Goal: Information Seeking & Learning: Learn about a topic

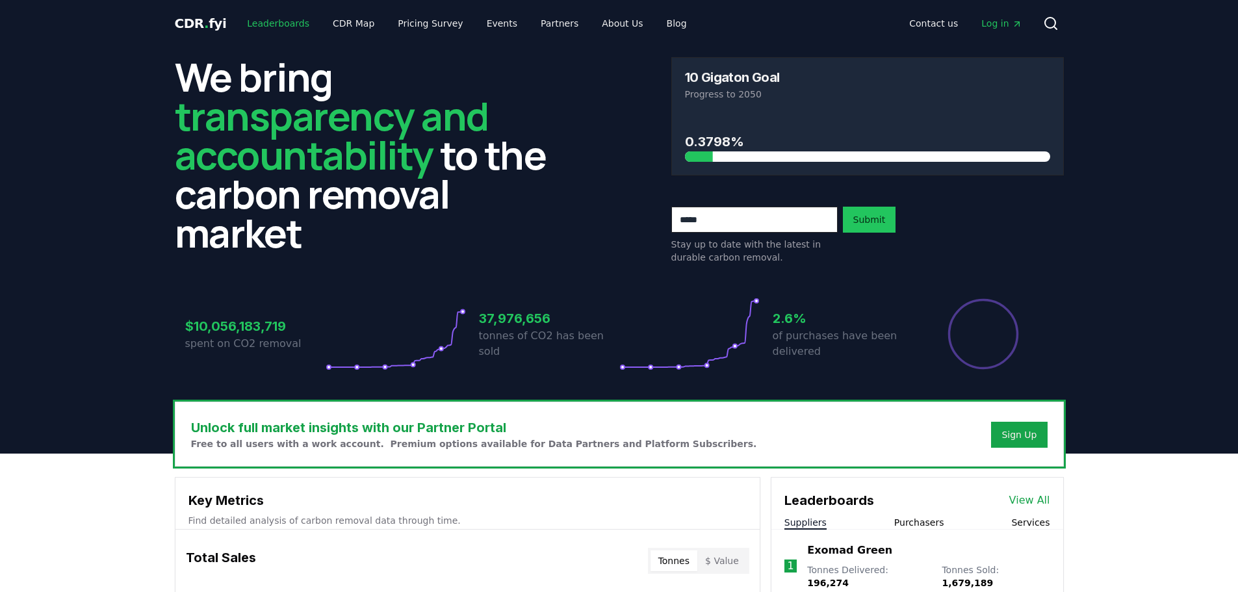
click at [260, 21] on link "Leaderboards" at bounding box center [278, 23] width 83 height 23
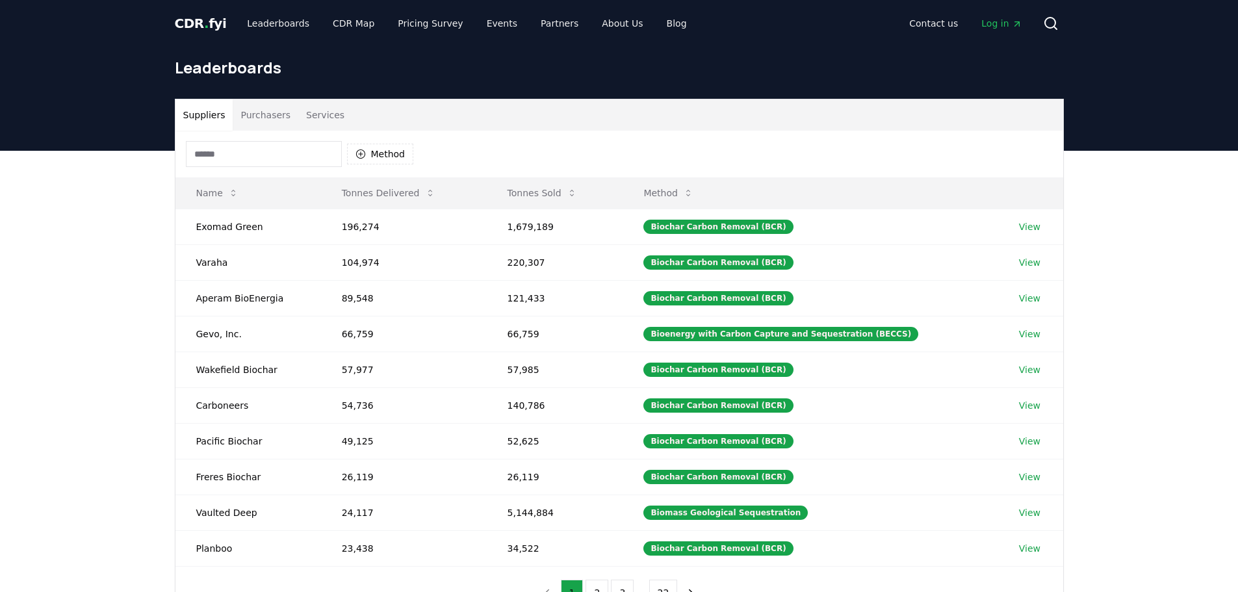
click at [90, 363] on div "Suppliers Purchasers Services Method Name Tonnes Delivered Tonnes Sold Method E…" at bounding box center [619, 411] width 1238 height 521
click at [265, 127] on button "Purchasers" at bounding box center [266, 114] width 66 height 31
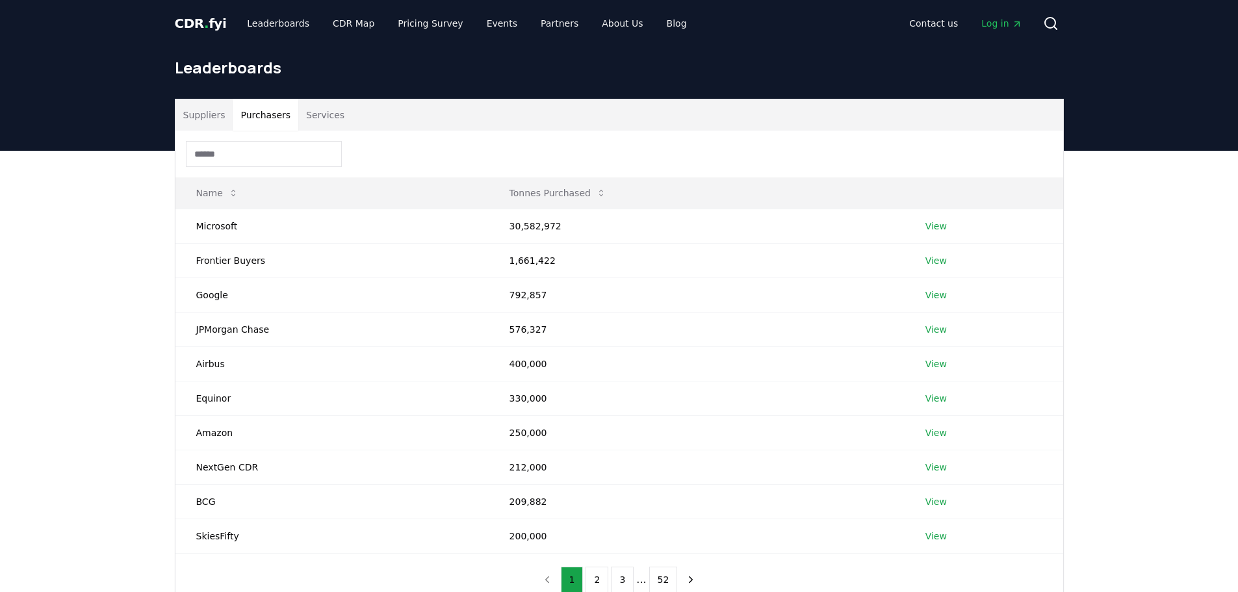
click at [47, 284] on div "Suppliers Purchasers Services Name Tonnes Purchased Microsoft 30,582,972 View F…" at bounding box center [619, 405] width 1238 height 508
click at [117, 312] on div "Suppliers Purchasers Services Name Tonnes Purchased Microsoft 30,582,972 View F…" at bounding box center [619, 405] width 1238 height 508
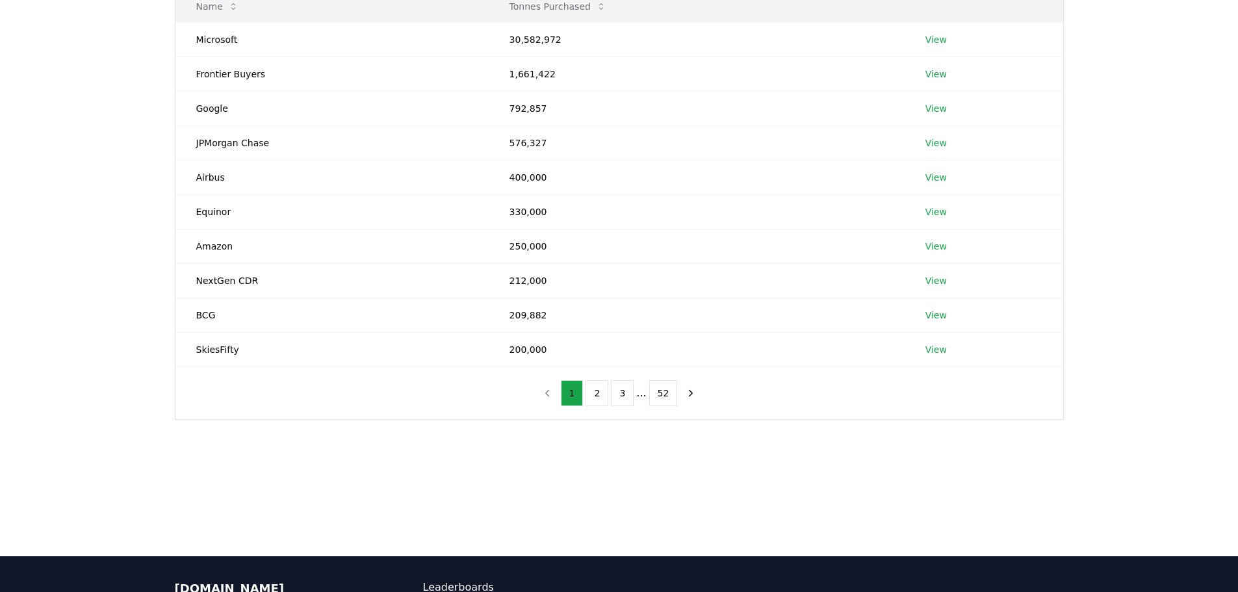
scroll to position [68, 0]
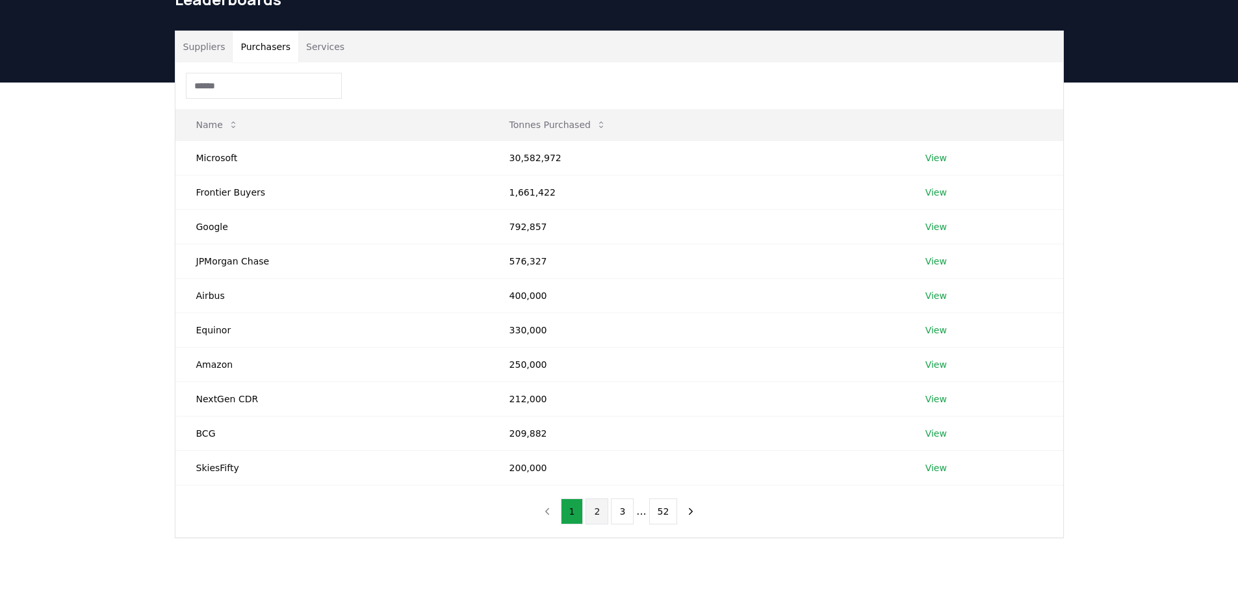
click at [606, 509] on button "2" at bounding box center [597, 512] width 23 height 26
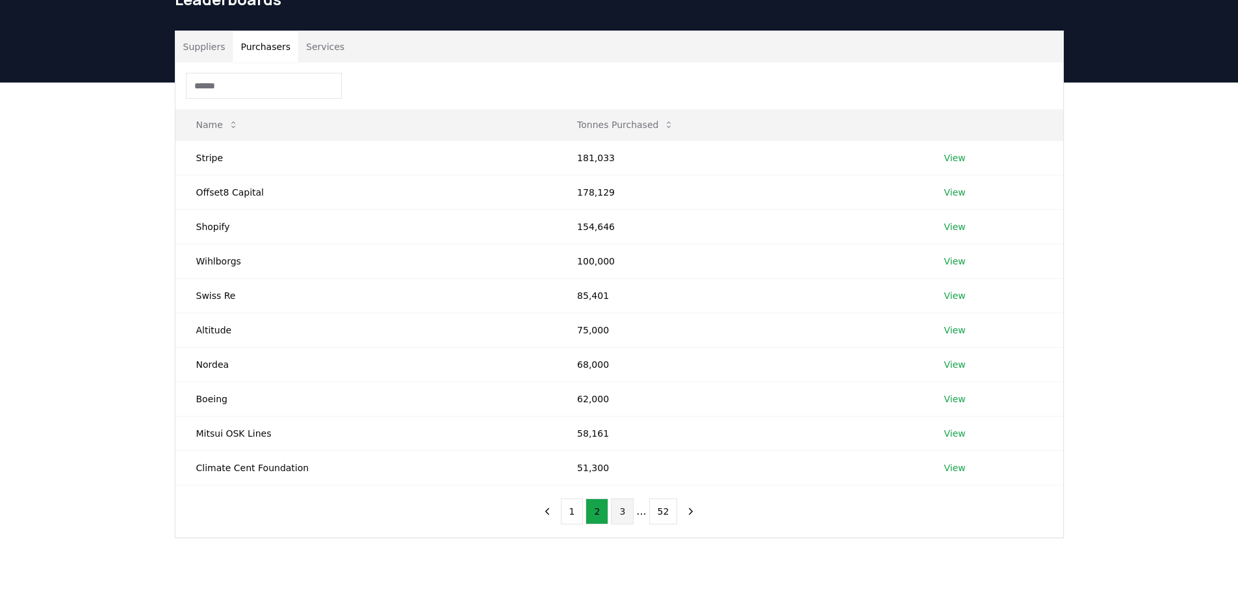
click at [619, 514] on button "3" at bounding box center [622, 512] width 23 height 26
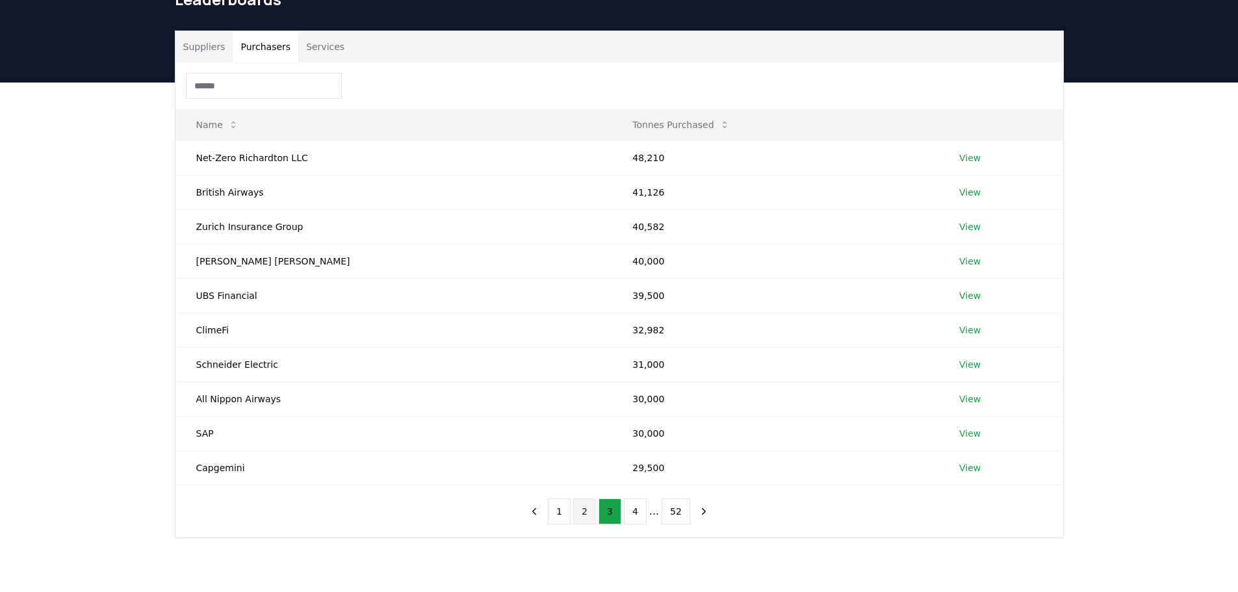
click at [587, 512] on button "2" at bounding box center [584, 512] width 23 height 26
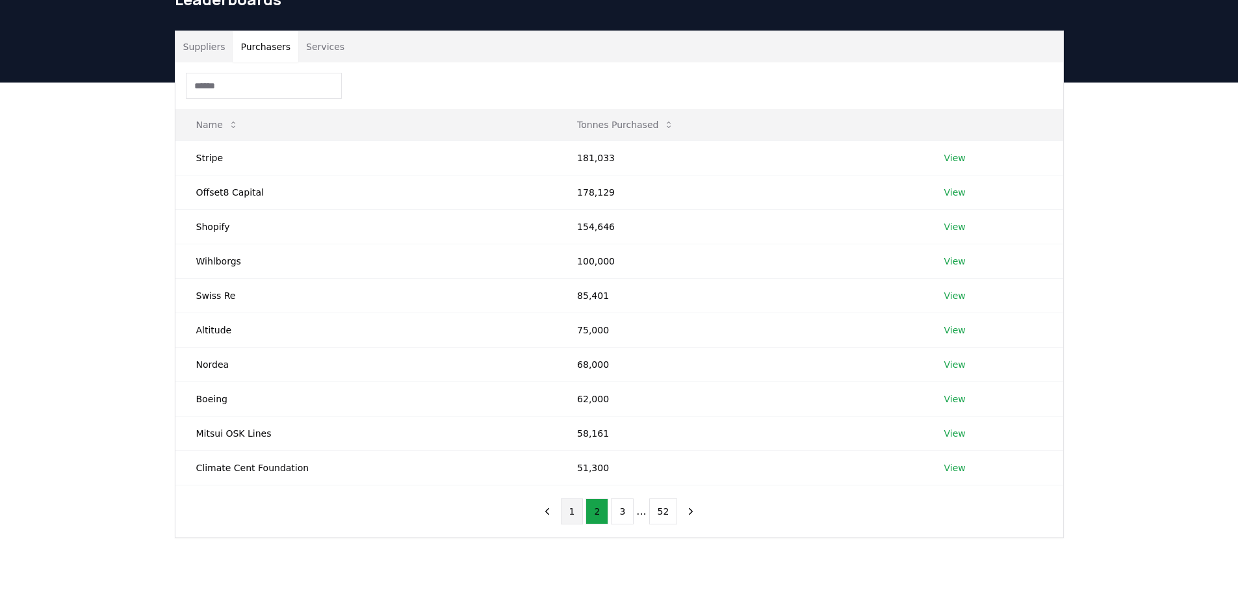
click at [569, 511] on button "1" at bounding box center [572, 512] width 23 height 26
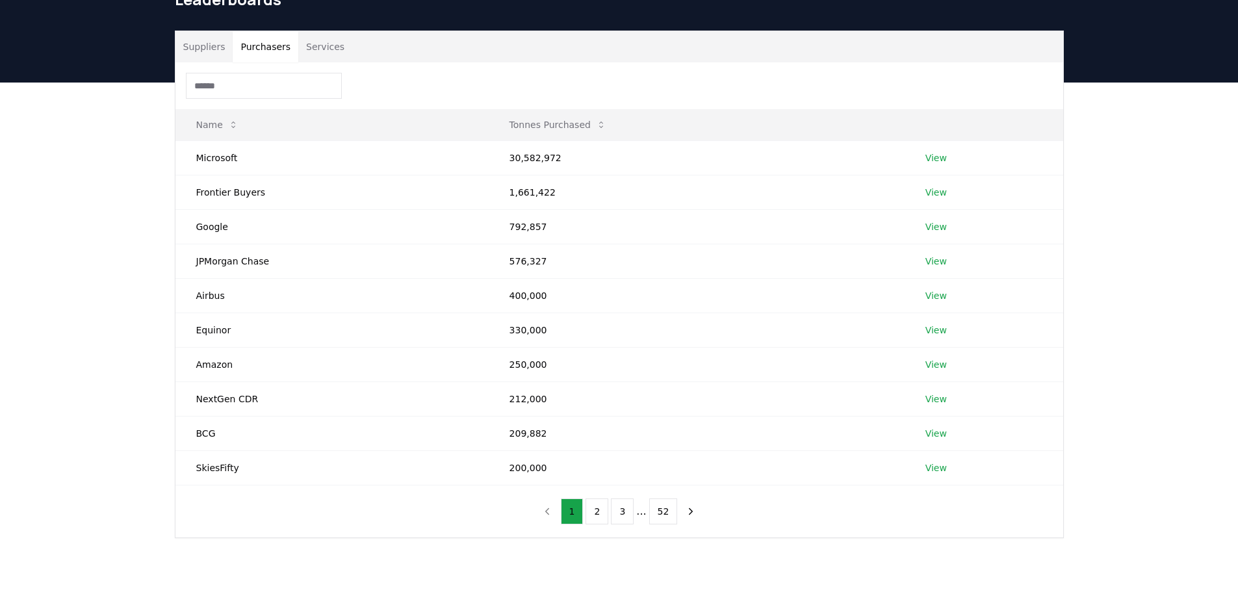
click at [225, 88] on input at bounding box center [264, 86] width 156 height 26
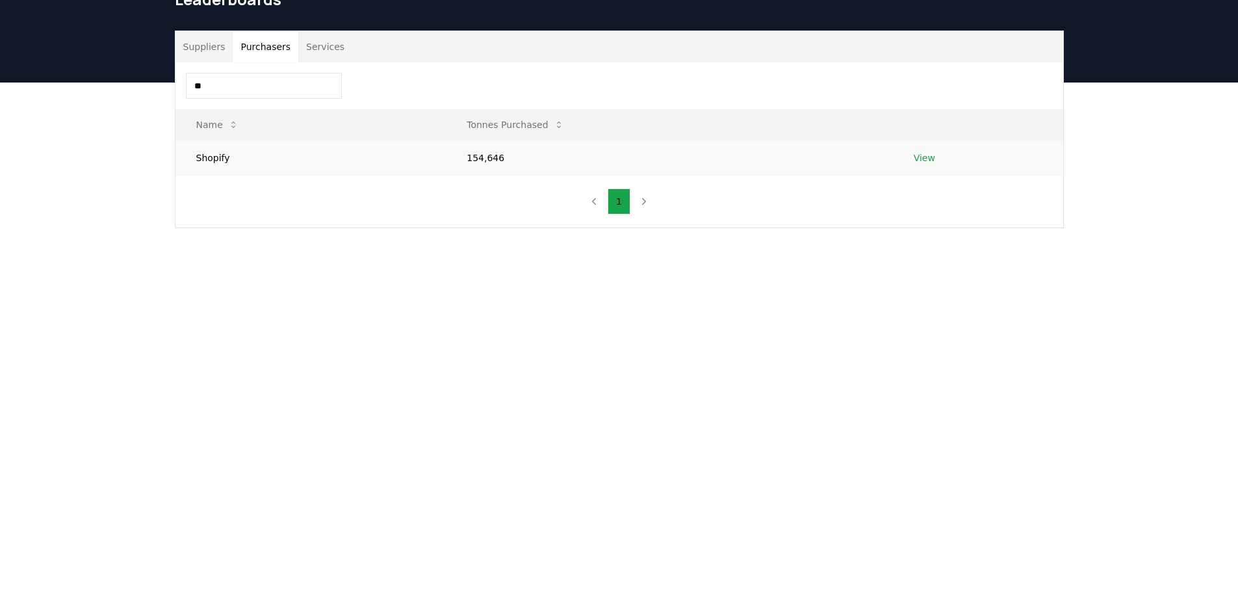
type input "*"
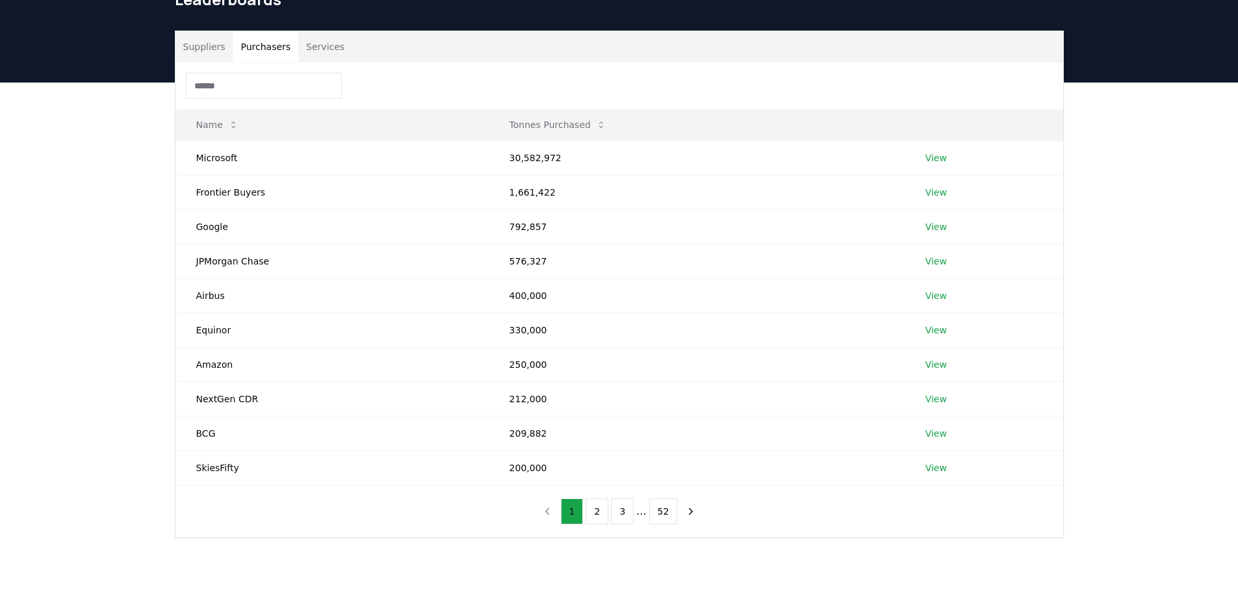
click at [311, 45] on button "Services" at bounding box center [325, 46] width 54 height 31
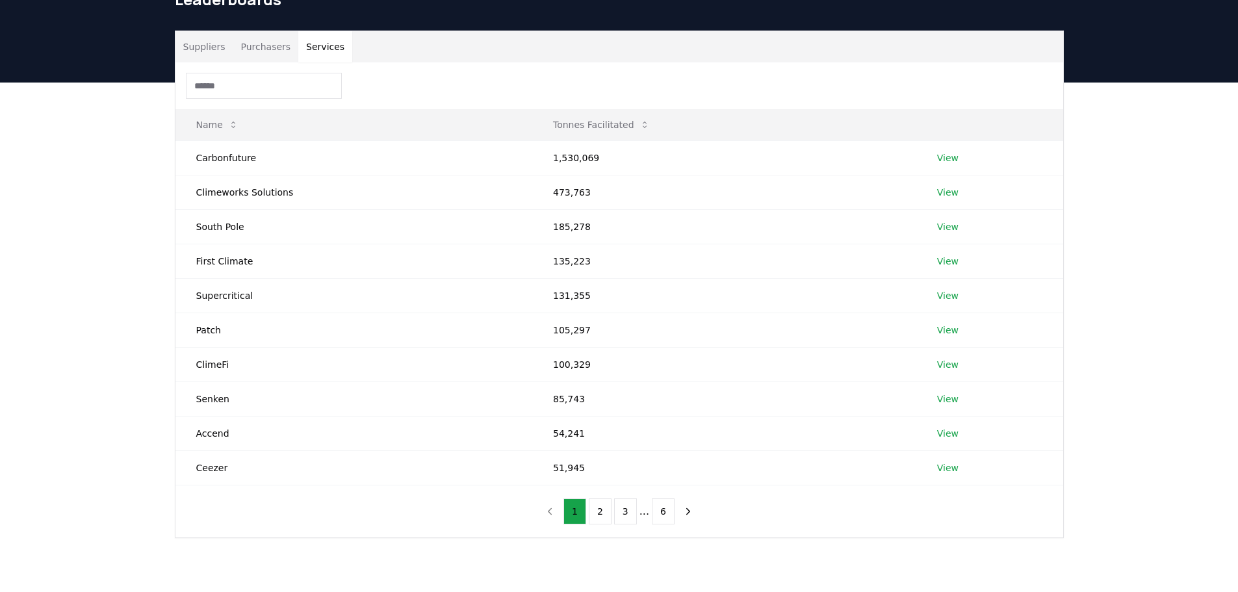
click at [257, 46] on button "Purchasers" at bounding box center [266, 46] width 66 height 31
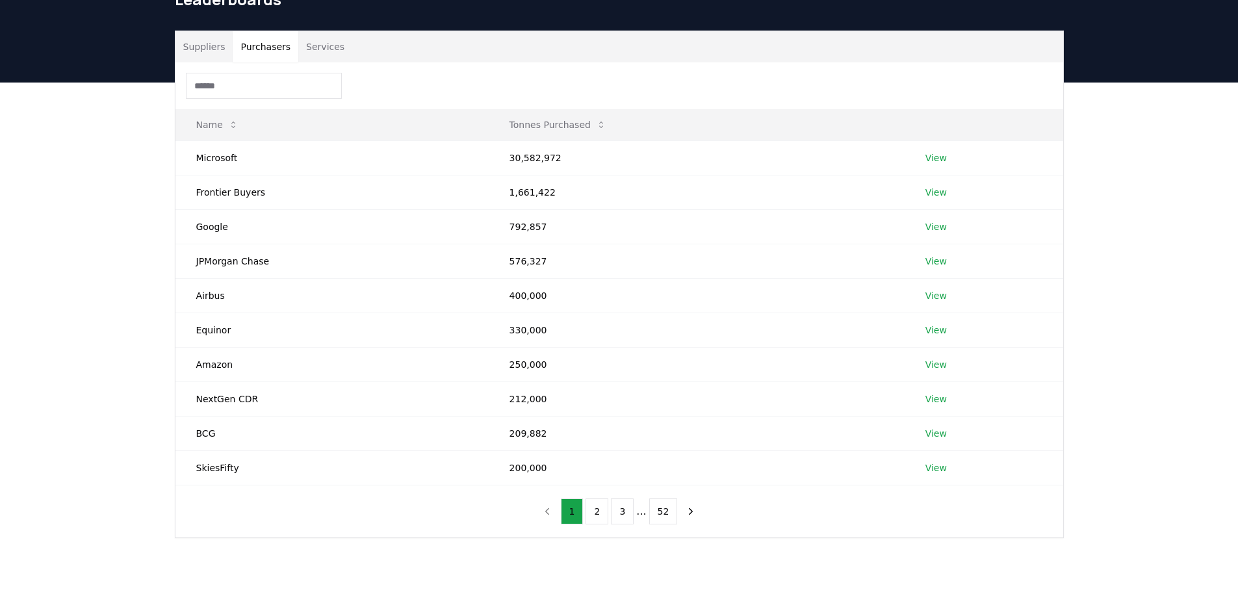
click at [244, 83] on input at bounding box center [264, 86] width 156 height 26
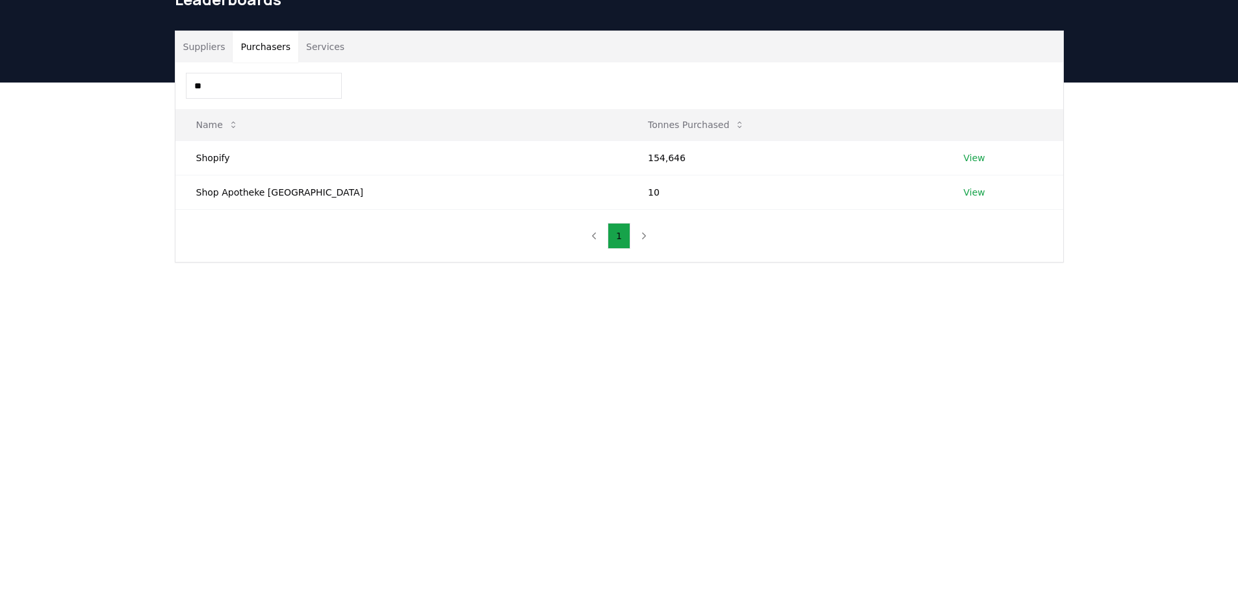
type input "*"
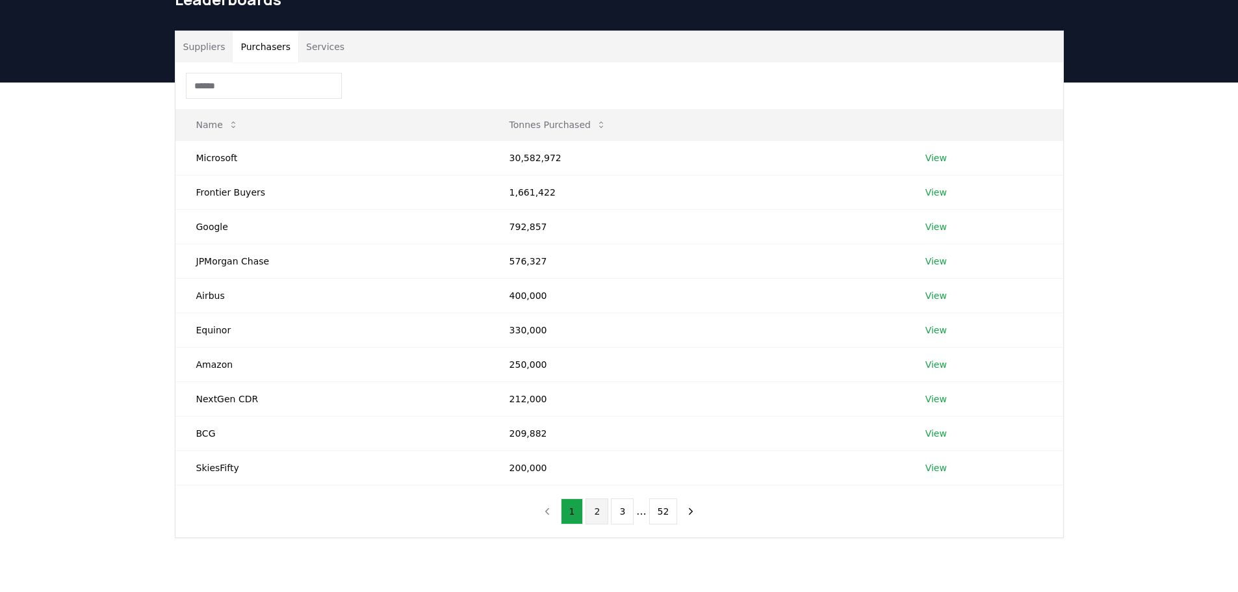
click at [596, 506] on button "2" at bounding box center [597, 512] width 23 height 26
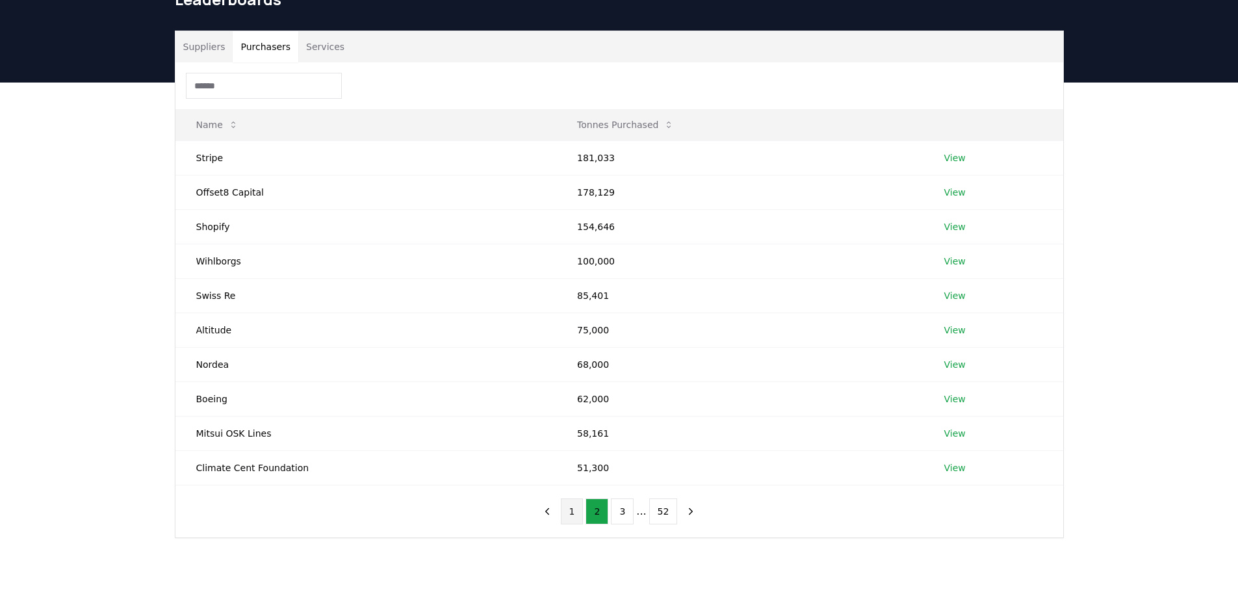
click at [573, 517] on button "1" at bounding box center [572, 512] width 23 height 26
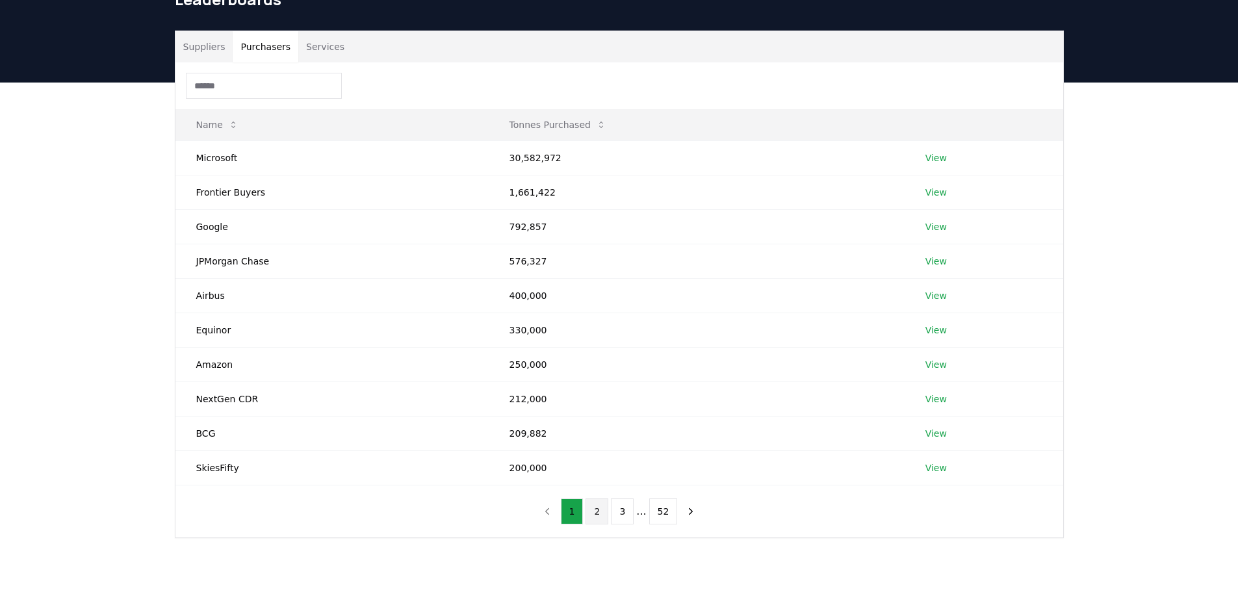
click at [599, 517] on button "2" at bounding box center [597, 512] width 23 height 26
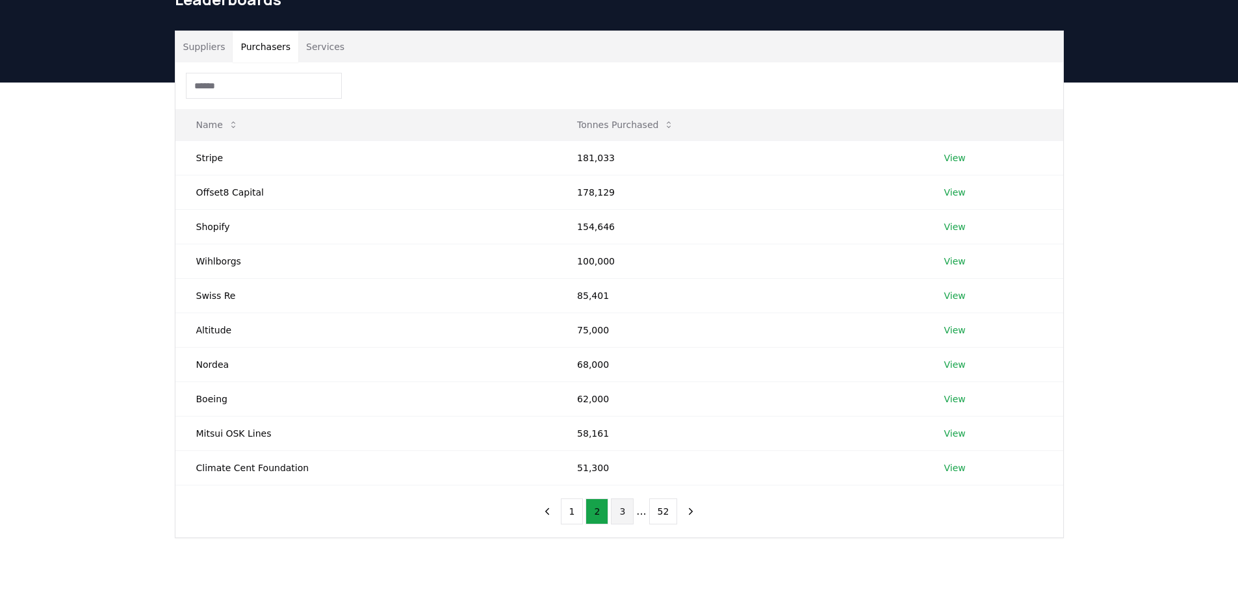
click at [622, 513] on button "3" at bounding box center [622, 512] width 23 height 26
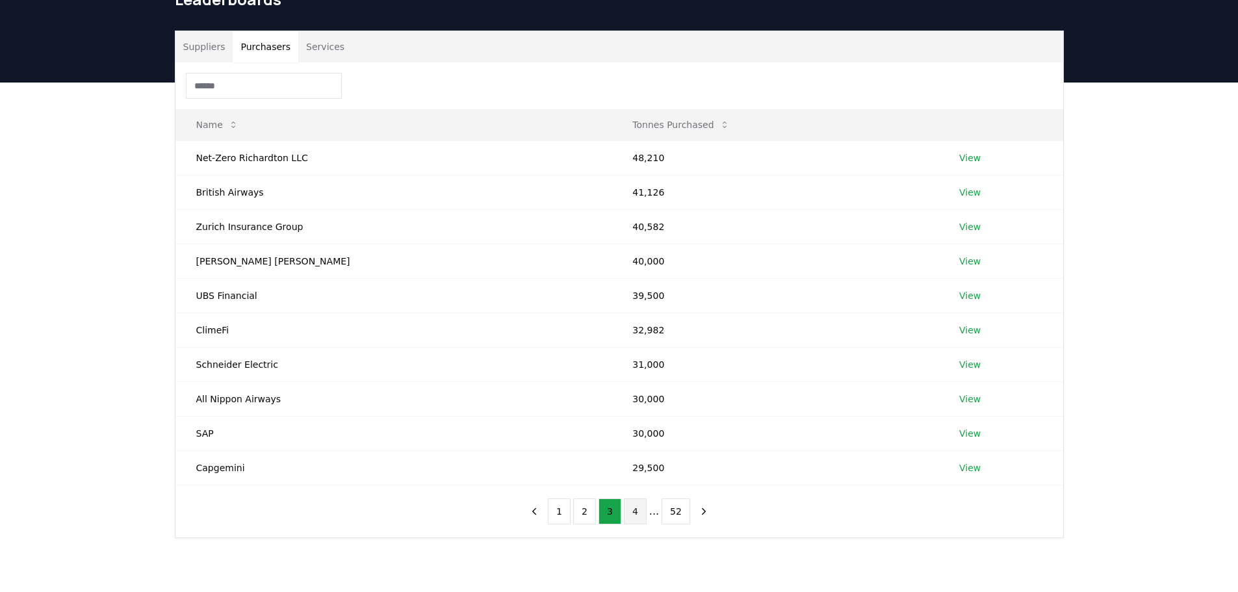
click at [631, 516] on button "4" at bounding box center [635, 512] width 23 height 26
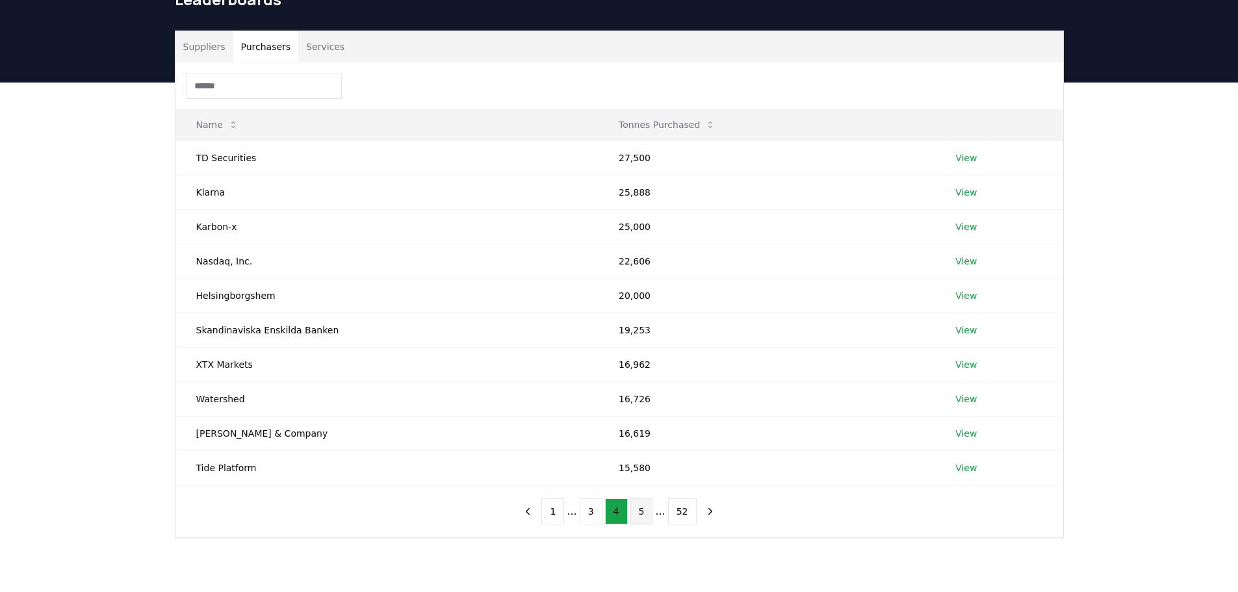
click at [642, 515] on button "5" at bounding box center [642, 512] width 23 height 26
drag, startPoint x: 587, startPoint y: 506, endPoint x: 469, endPoint y: 519, distance: 118.4
click at [469, 519] on div "Name Tonnes Purchased Rubicon Carbon 15,500 View Block, Inc. 15,361 View PwC 15…" at bounding box center [620, 299] width 888 height 475
